Goal: Task Accomplishment & Management: Manage account settings

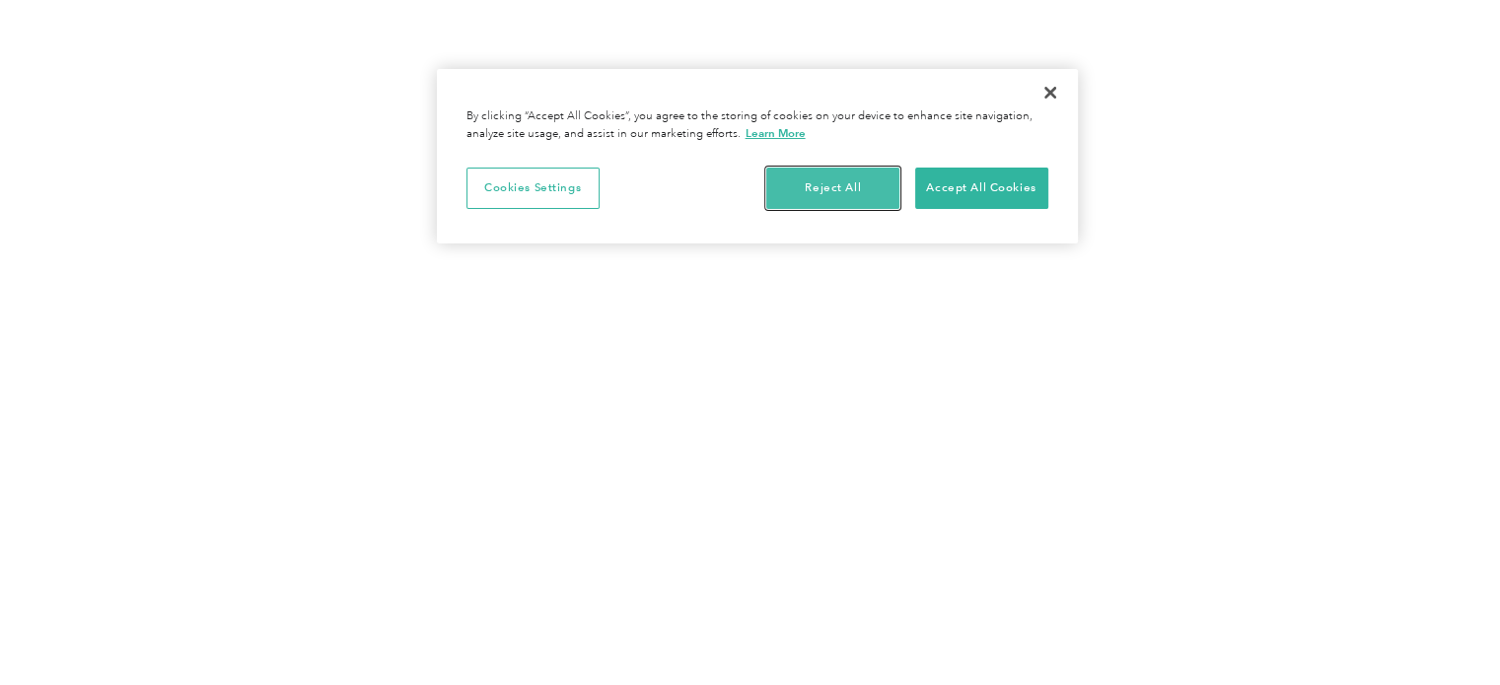
click at [875, 187] on button "Reject All" at bounding box center [832, 188] width 133 height 41
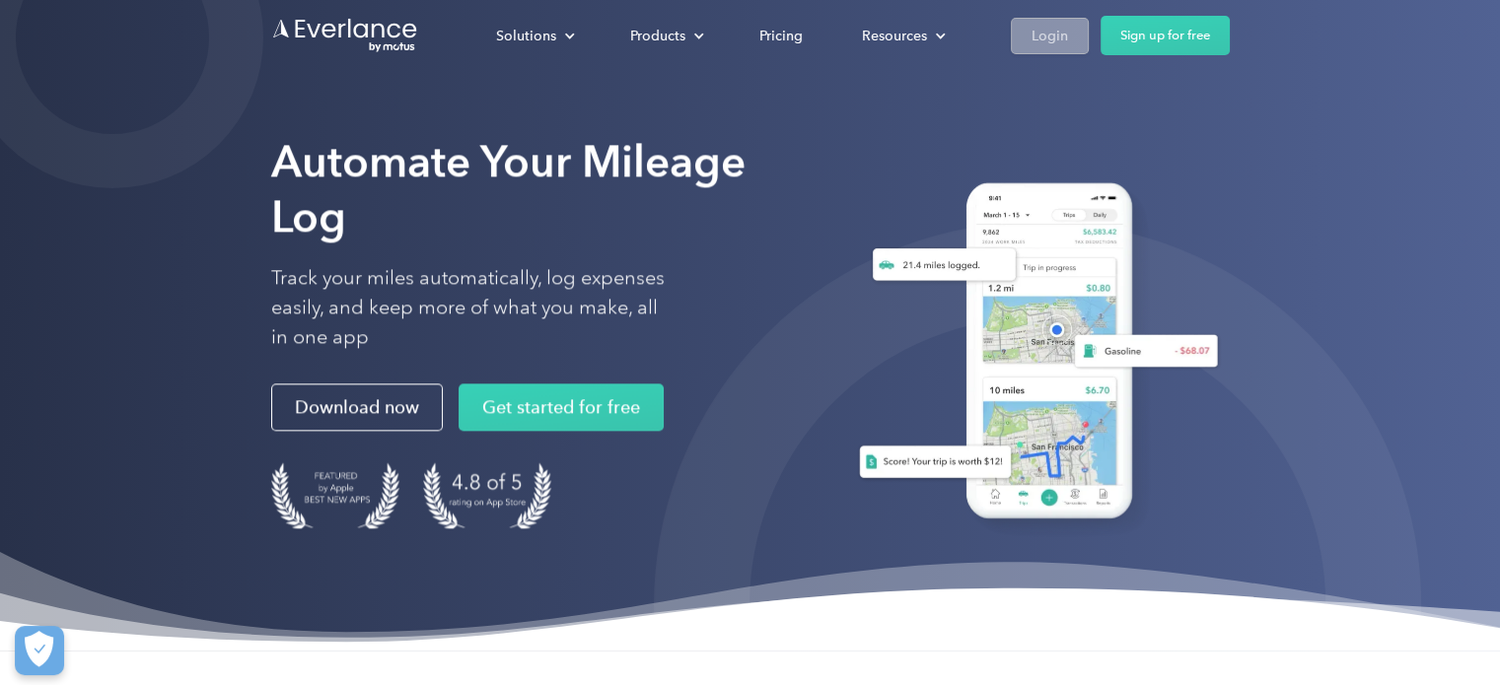
click at [1057, 28] on div "Login" at bounding box center [1050, 36] width 36 height 25
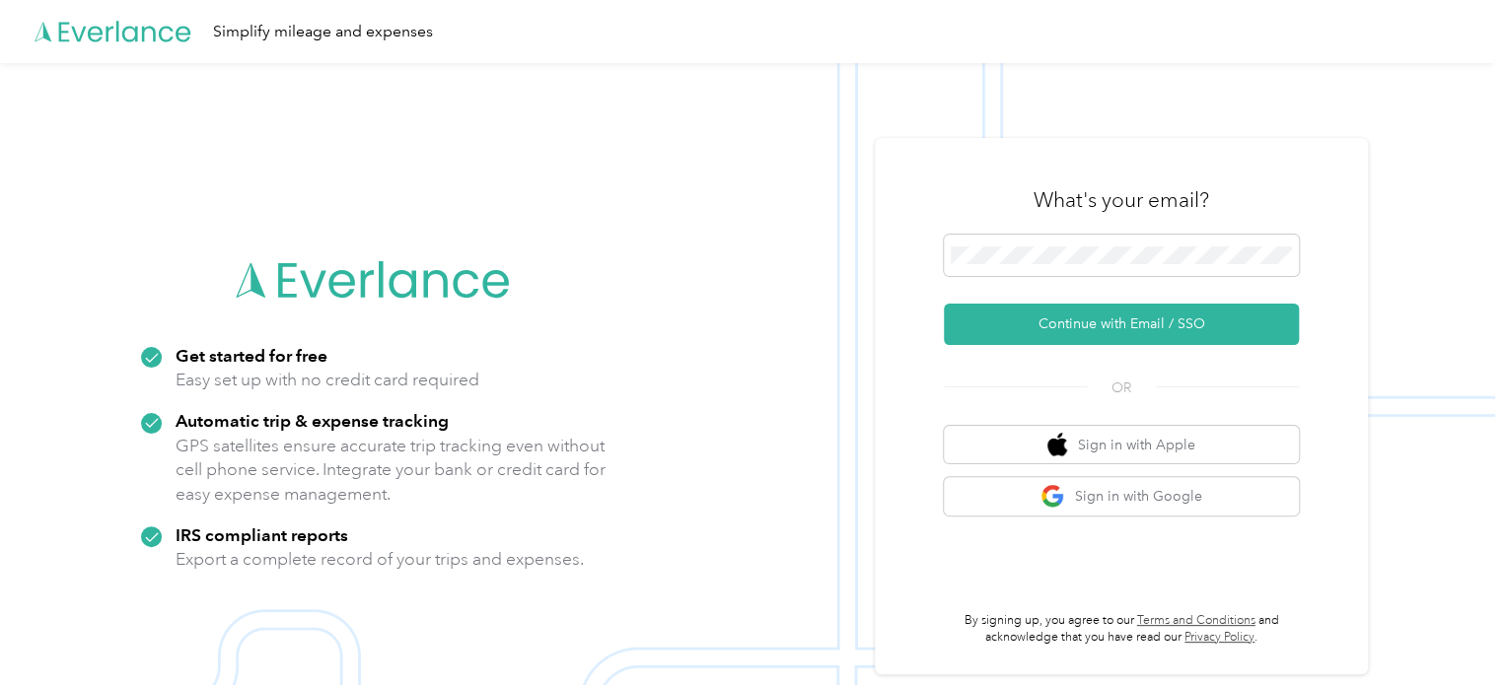
click at [1083, 222] on div "What's your email?" at bounding box center [1121, 200] width 355 height 69
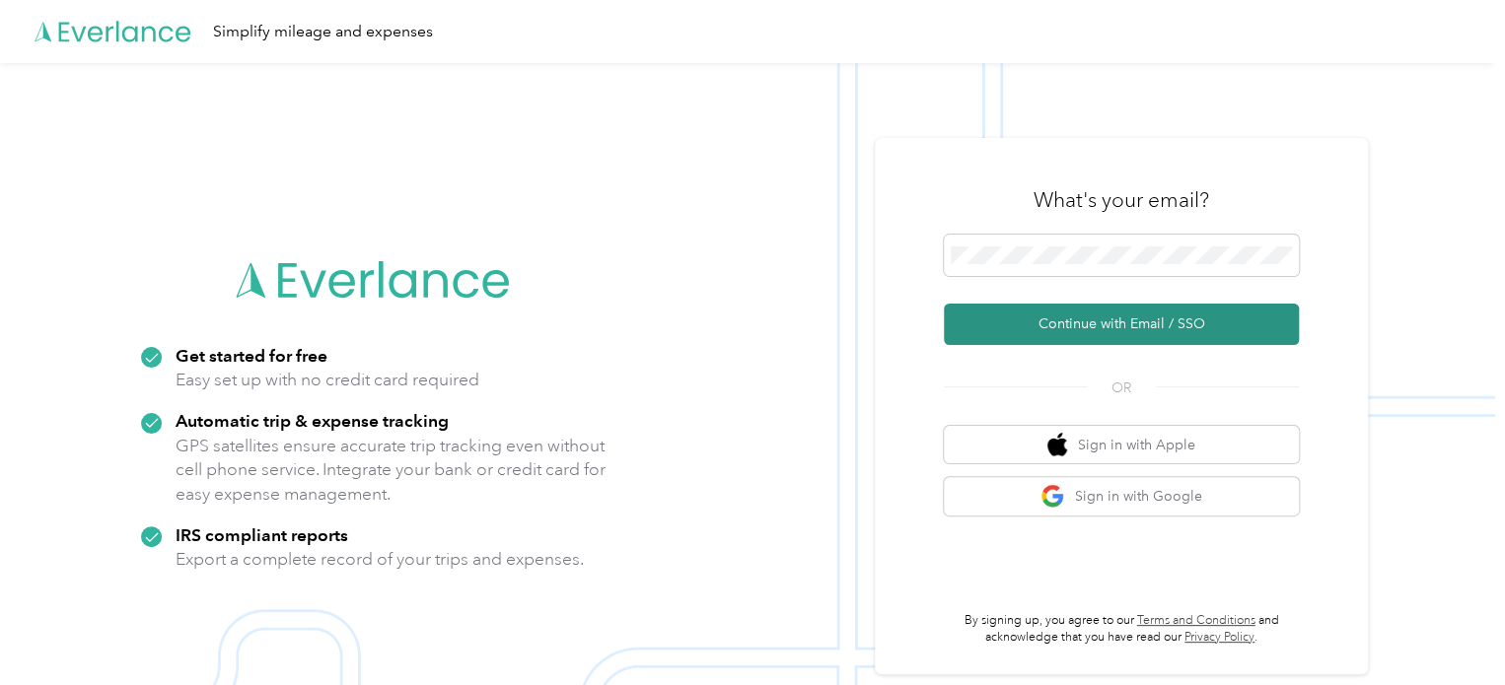
click at [1133, 326] on button "Continue with Email / SSO" at bounding box center [1121, 324] width 355 height 41
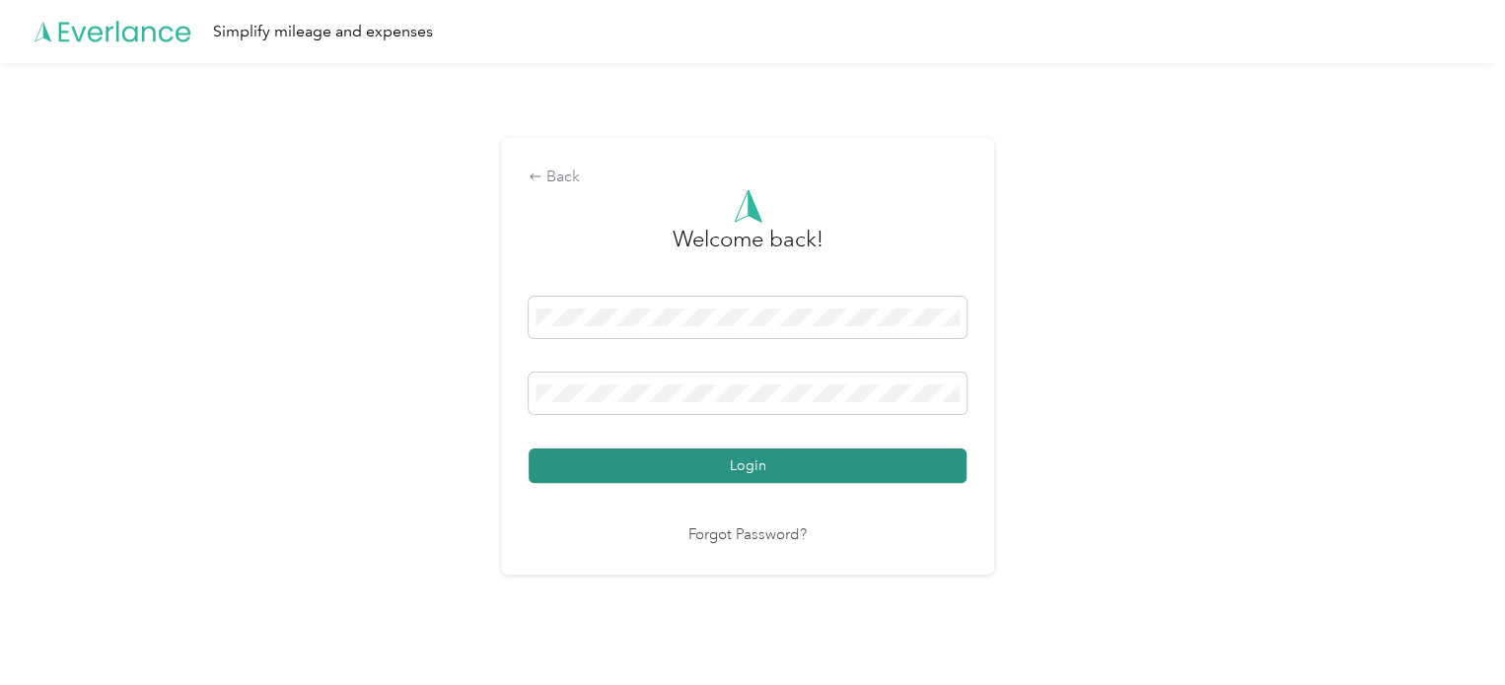
click at [757, 457] on button "Login" at bounding box center [748, 466] width 438 height 35
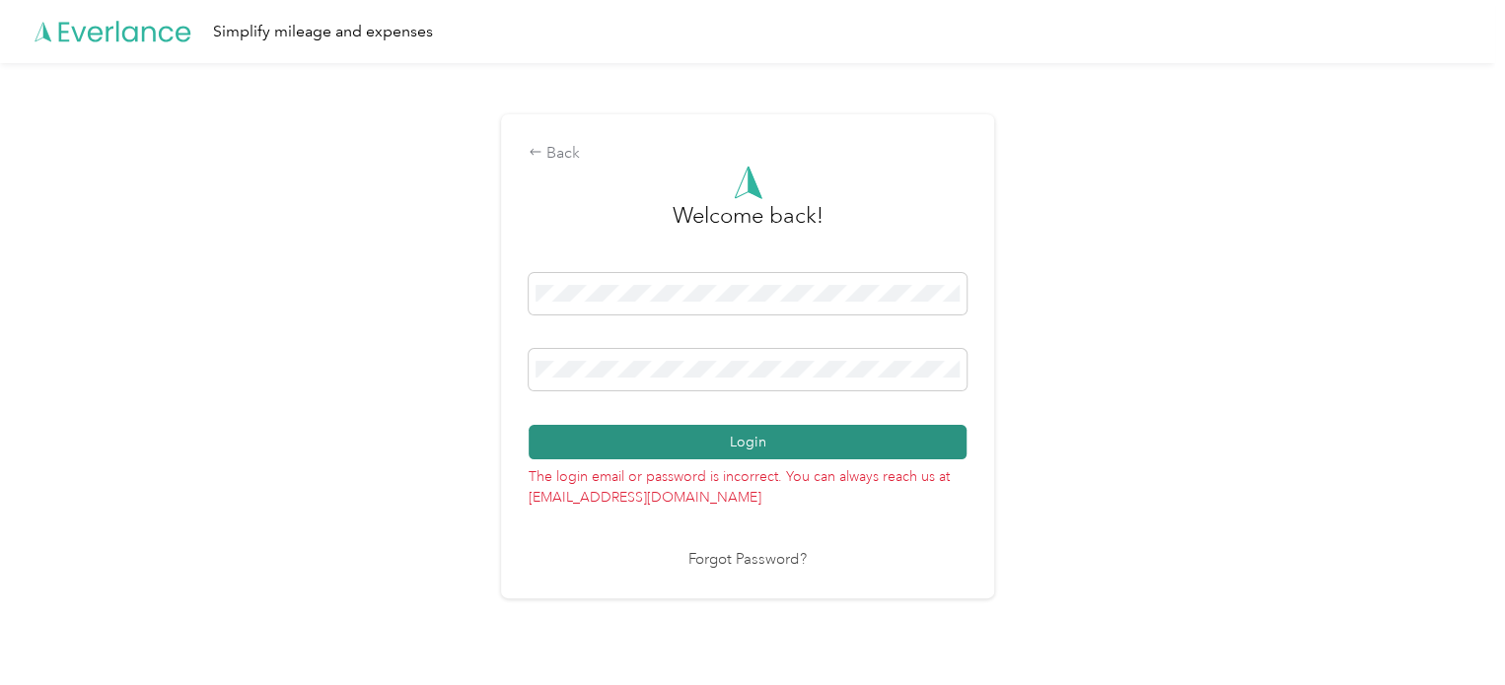
click at [915, 441] on button "Login" at bounding box center [748, 442] width 438 height 35
click at [606, 442] on button "Login" at bounding box center [748, 442] width 438 height 35
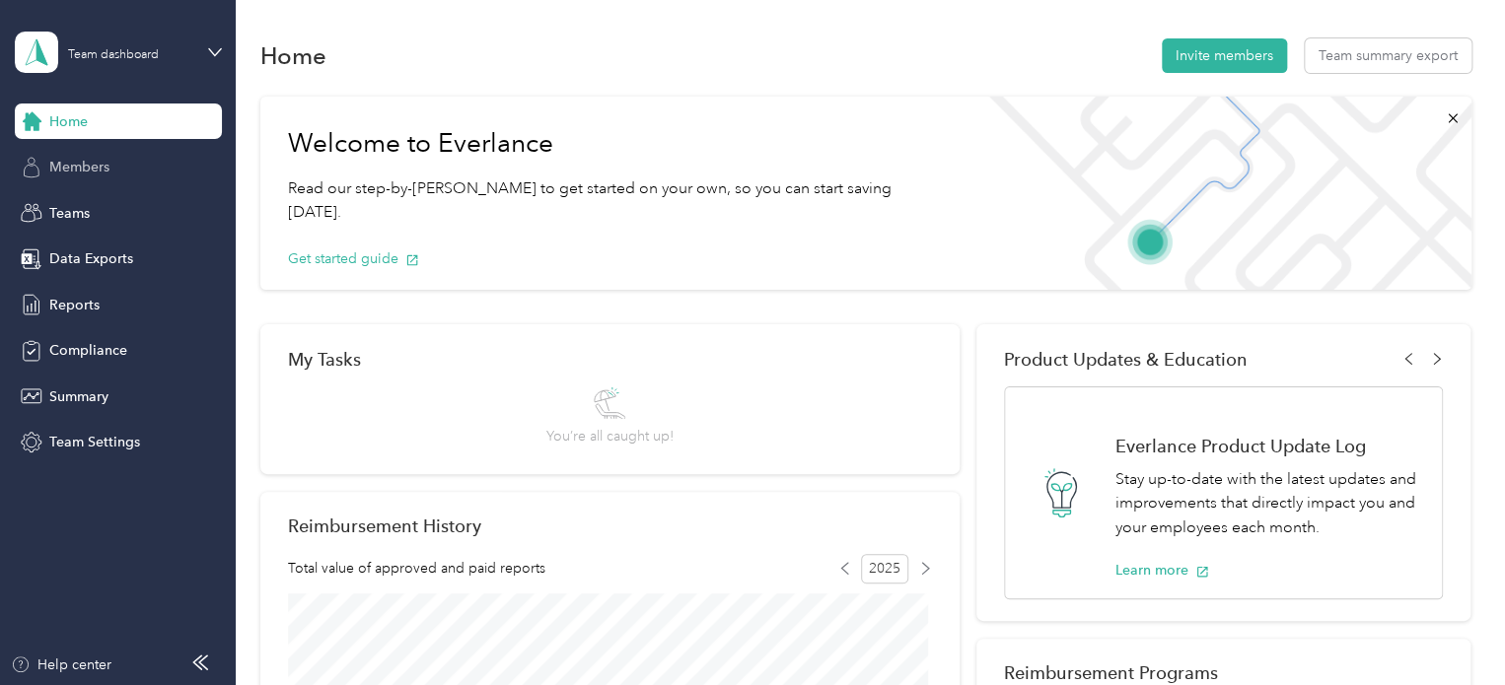
click at [96, 165] on span "Members" at bounding box center [79, 167] width 60 height 21
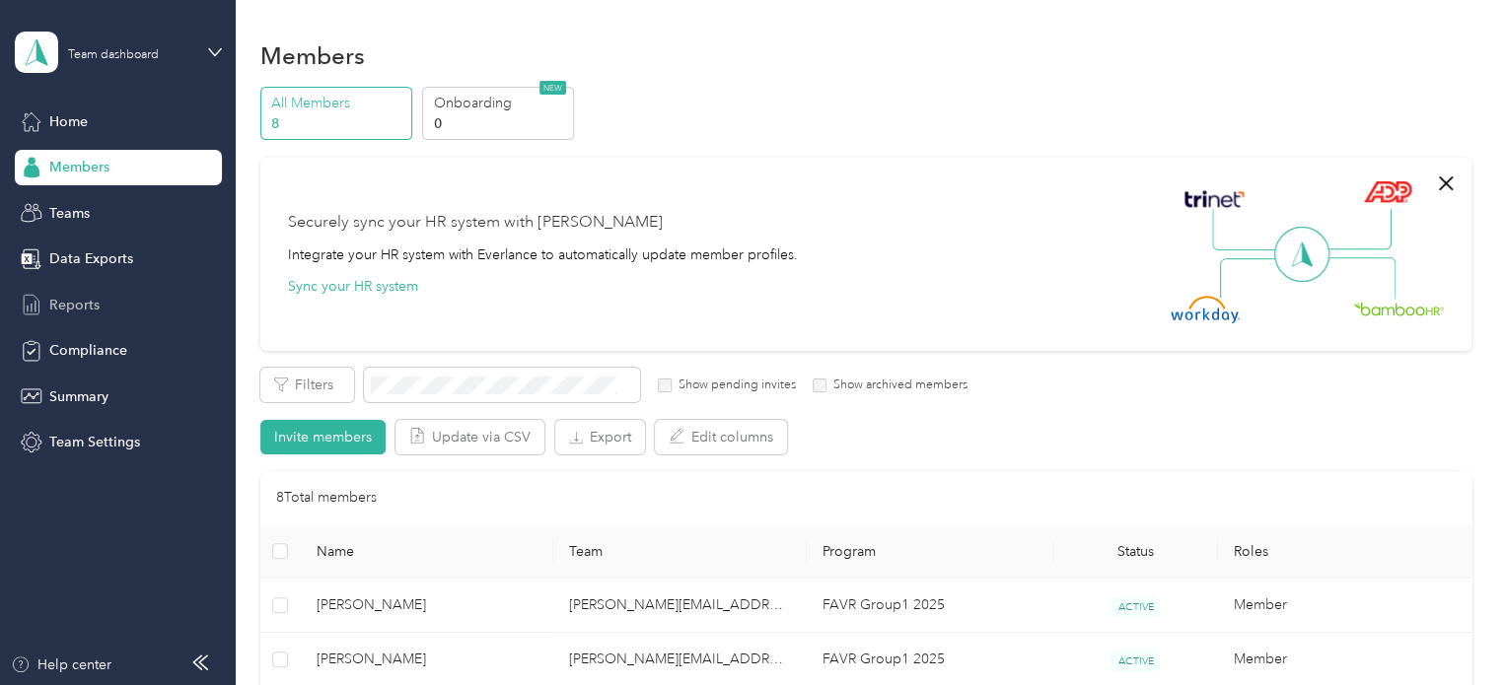
click at [102, 307] on div "Reports" at bounding box center [118, 305] width 207 height 36
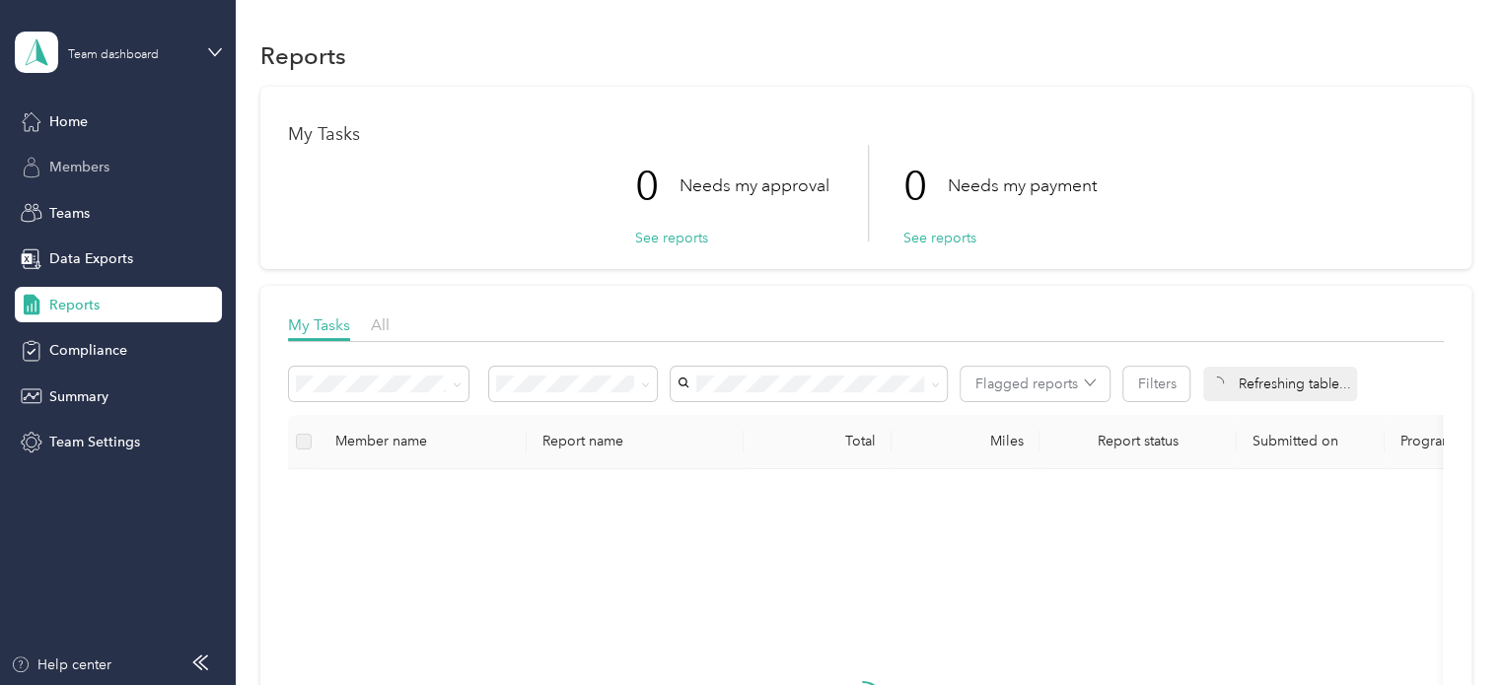
click at [128, 165] on div "Members" at bounding box center [118, 168] width 207 height 36
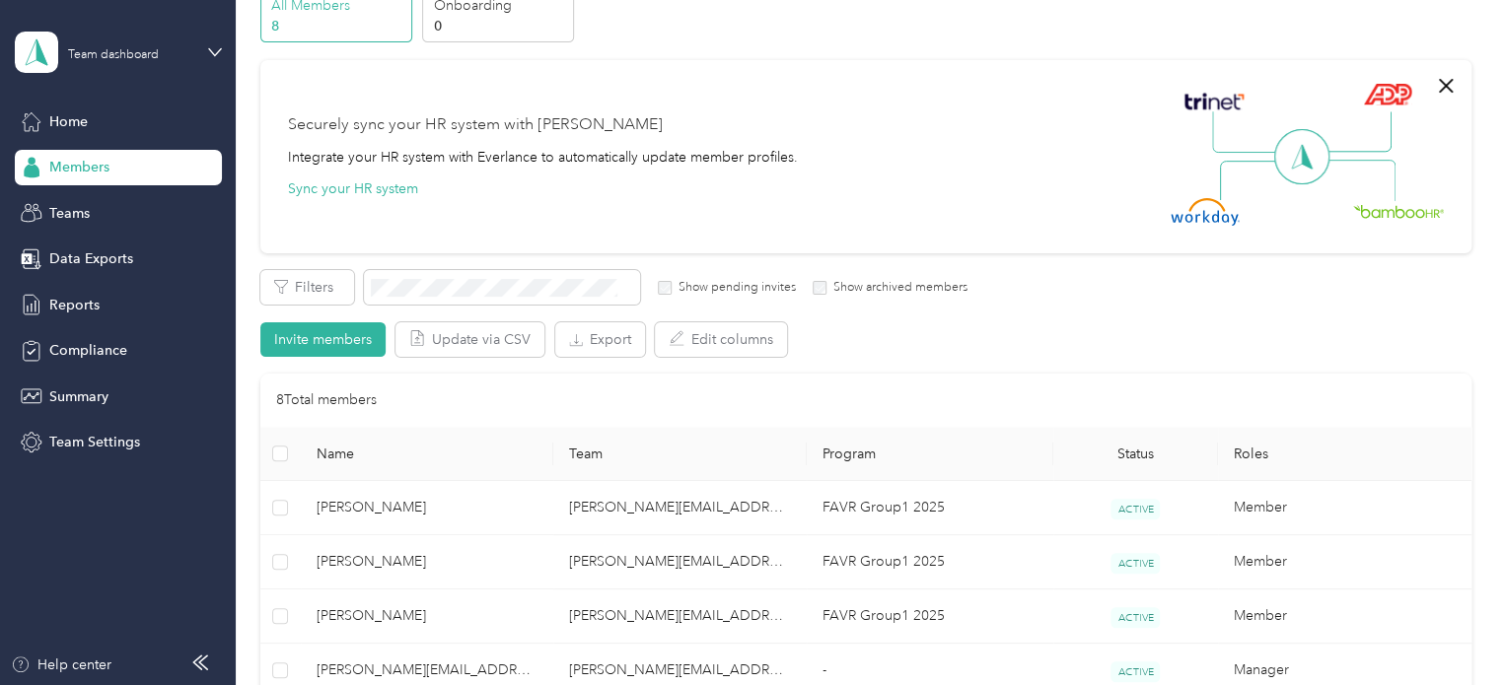
scroll to position [296, 0]
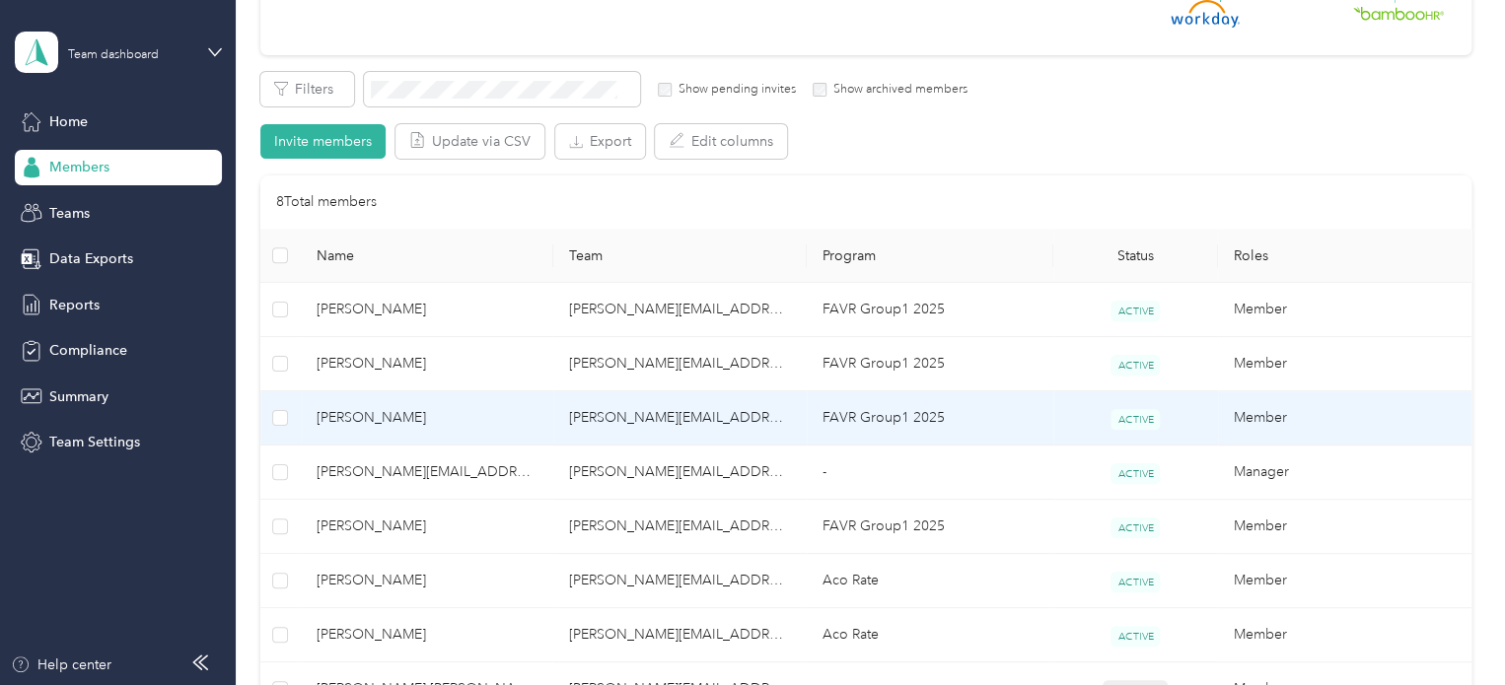
click at [494, 410] on span "[PERSON_NAME]" at bounding box center [428, 418] width 222 height 22
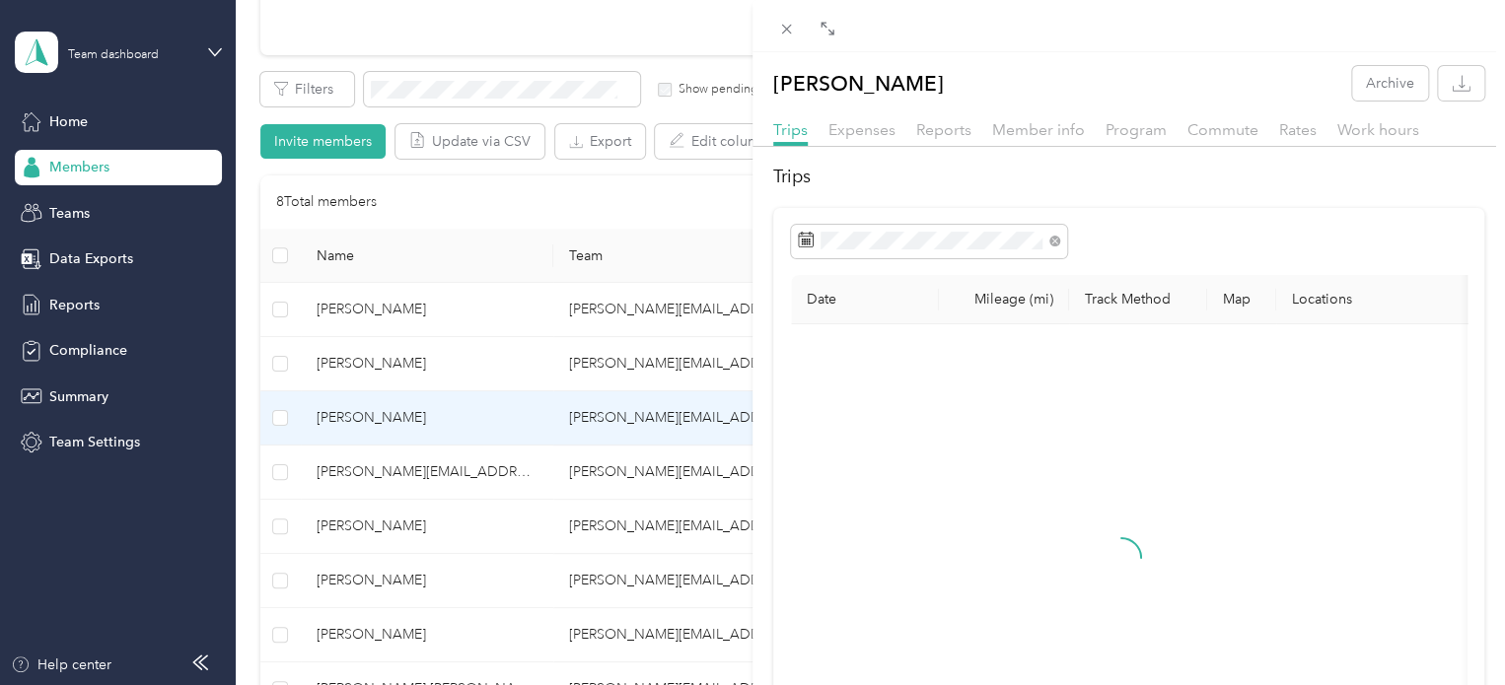
click at [1022, 299] on th "Mileage (mi)" at bounding box center [1004, 299] width 130 height 49
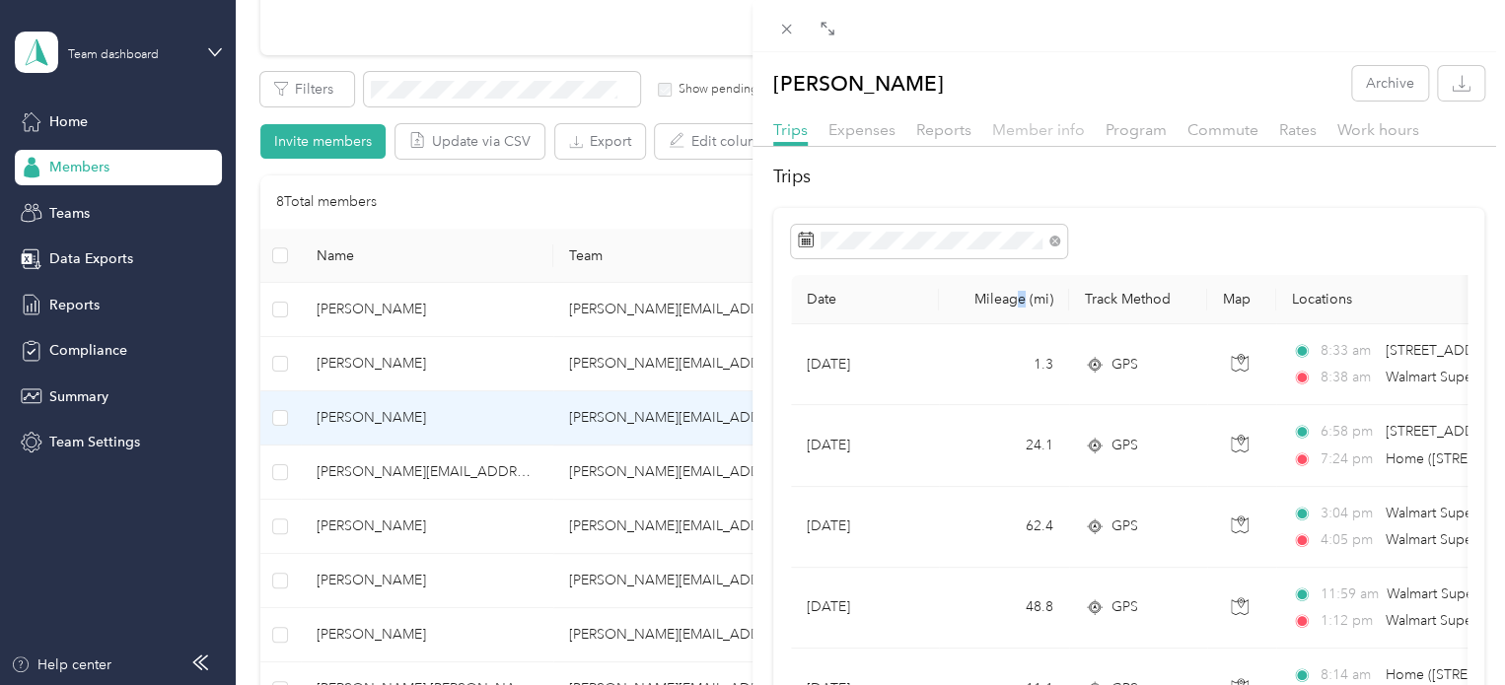
click at [1034, 129] on span "Member info" at bounding box center [1038, 129] width 93 height 19
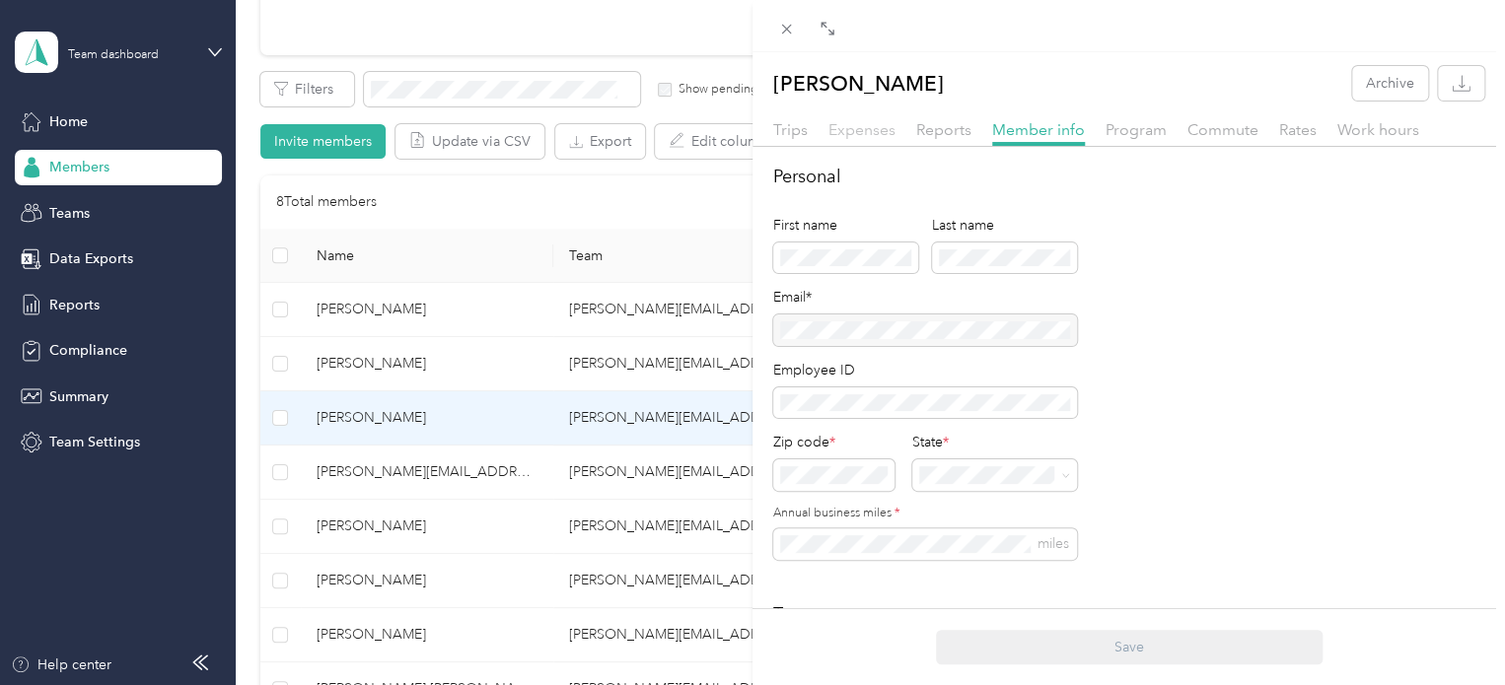
click at [870, 132] on span "Expenses" at bounding box center [861, 129] width 67 height 19
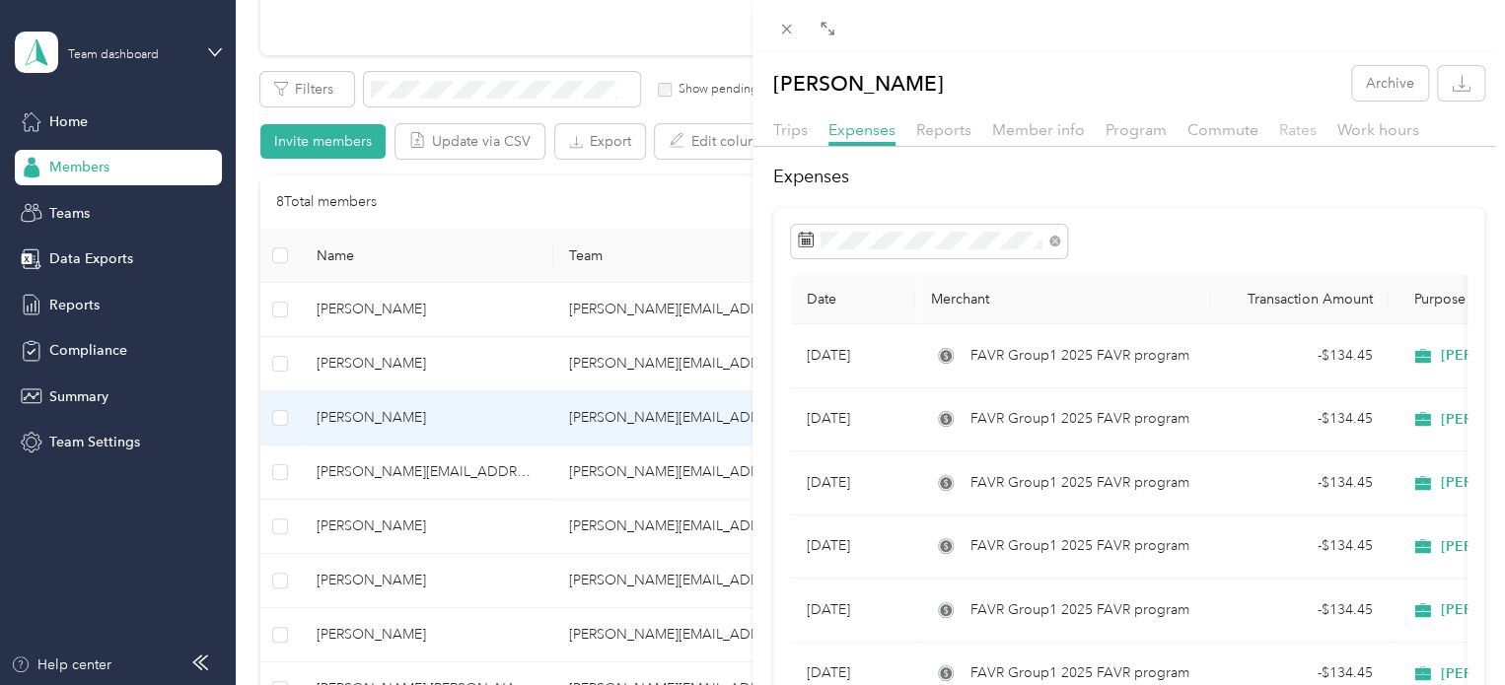
click at [1306, 132] on span "Rates" at bounding box center [1297, 129] width 37 height 19
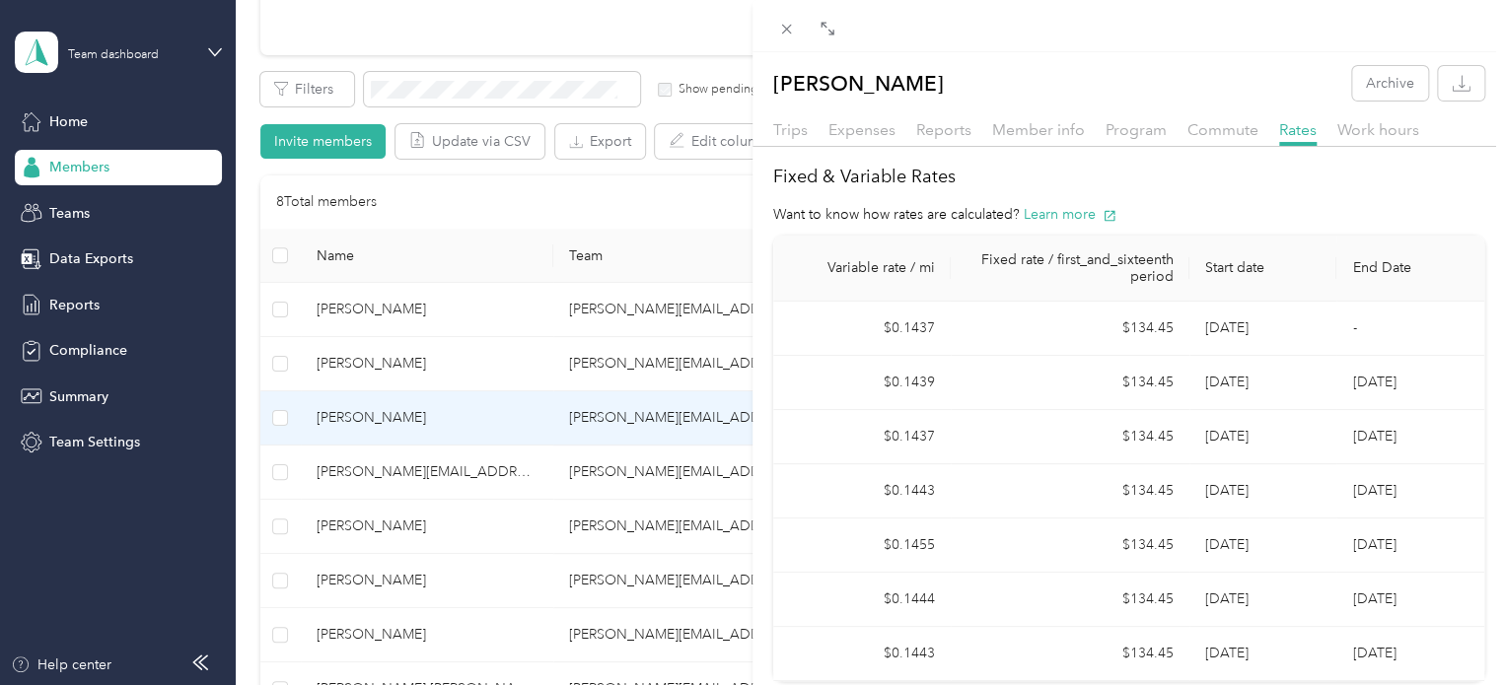
click at [435, 572] on div "[PERSON_NAME] Archive Trips Expenses Reports Member info Program Commute Rates …" at bounding box center [752, 342] width 1505 height 685
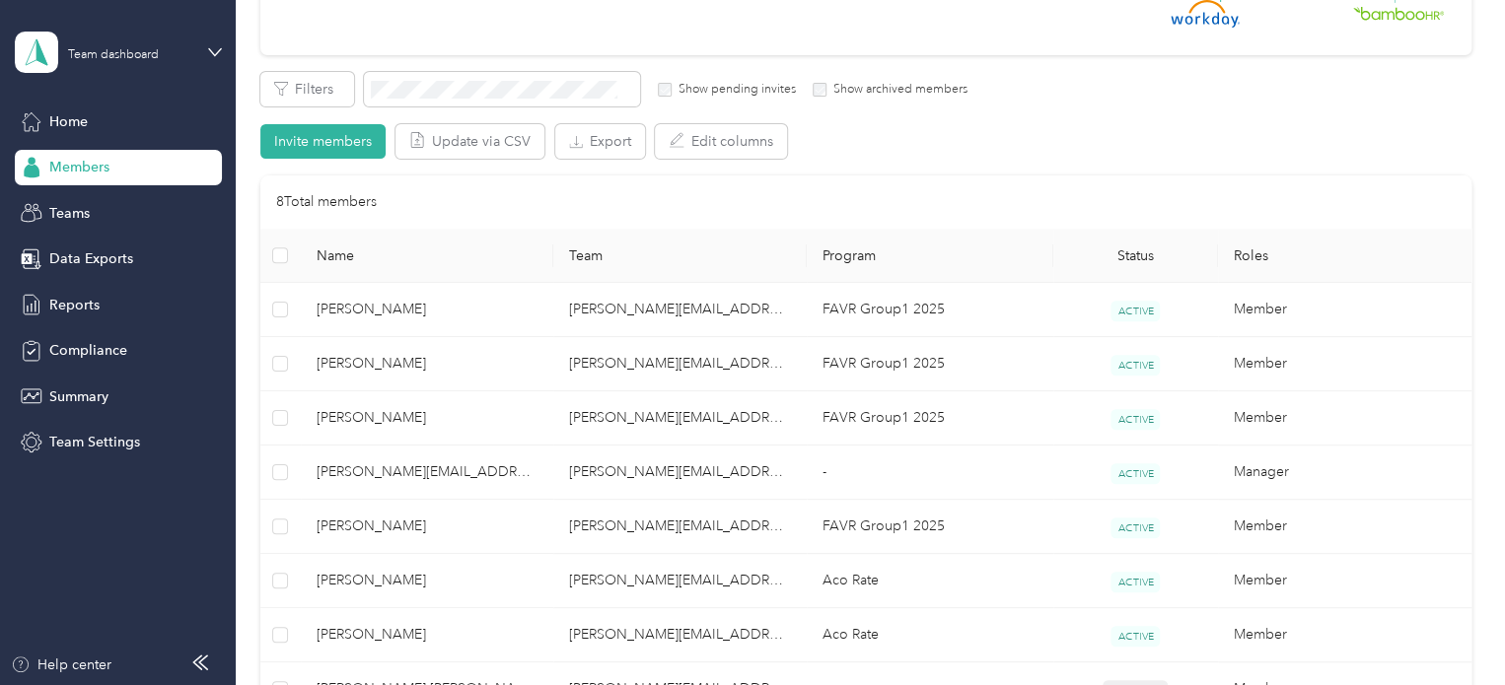
click at [414, 575] on span "[PERSON_NAME]" at bounding box center [428, 581] width 222 height 22
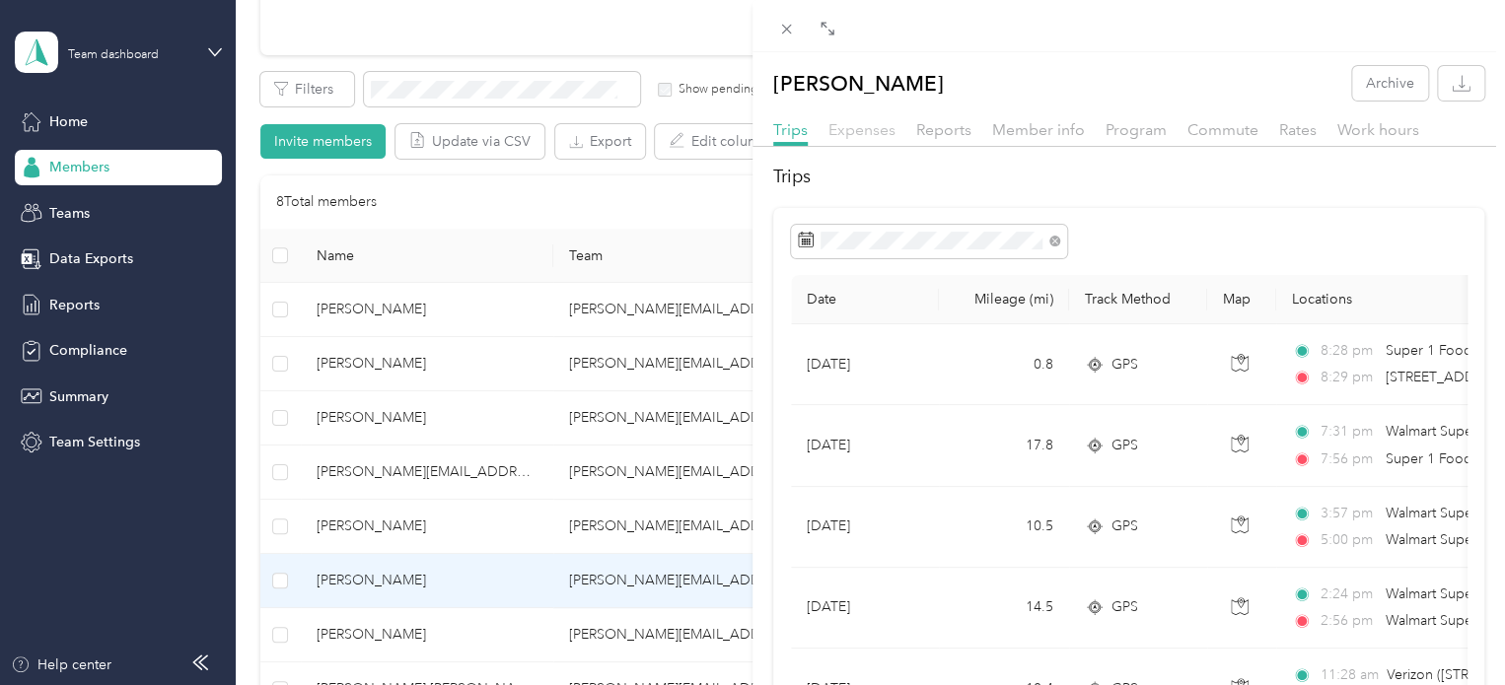
click at [882, 130] on span "Expenses" at bounding box center [861, 129] width 67 height 19
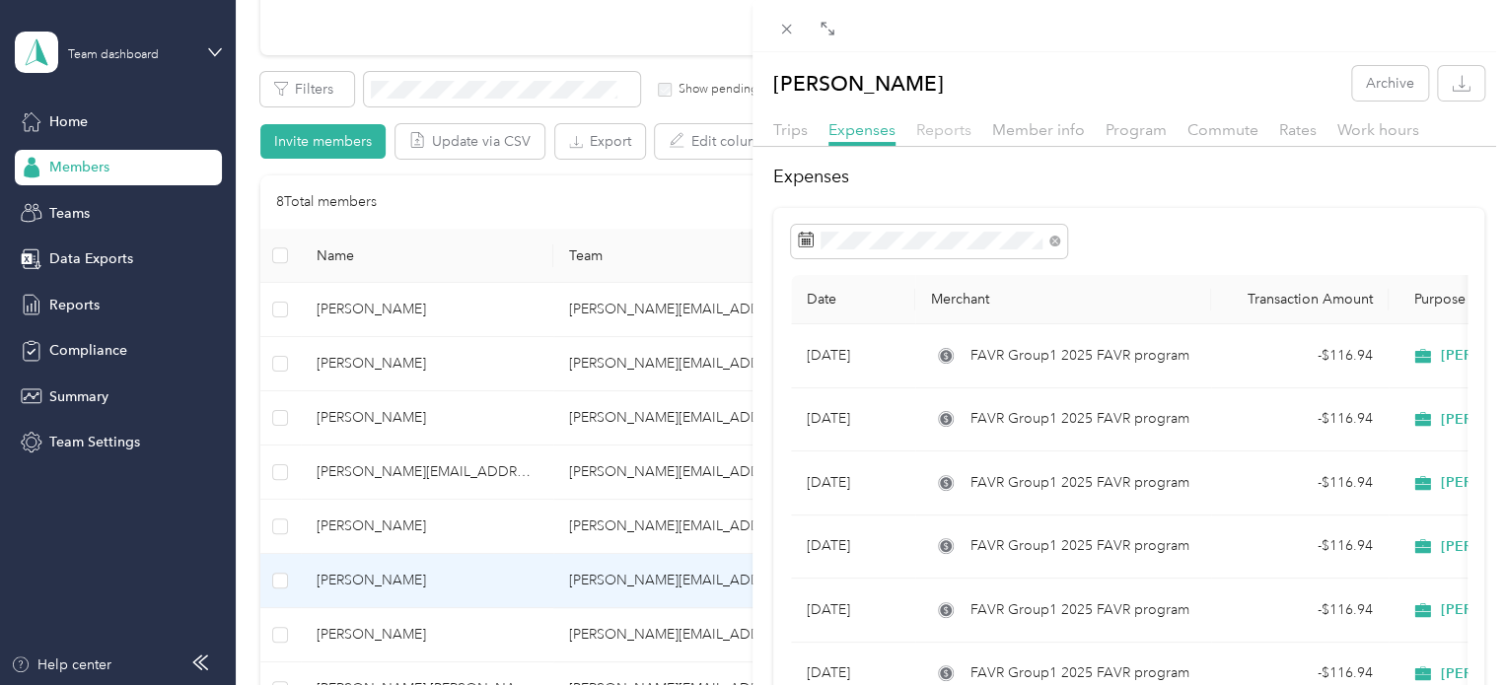
click at [935, 127] on span "Reports" at bounding box center [943, 129] width 55 height 19
